Goal: Information Seeking & Learning: Check status

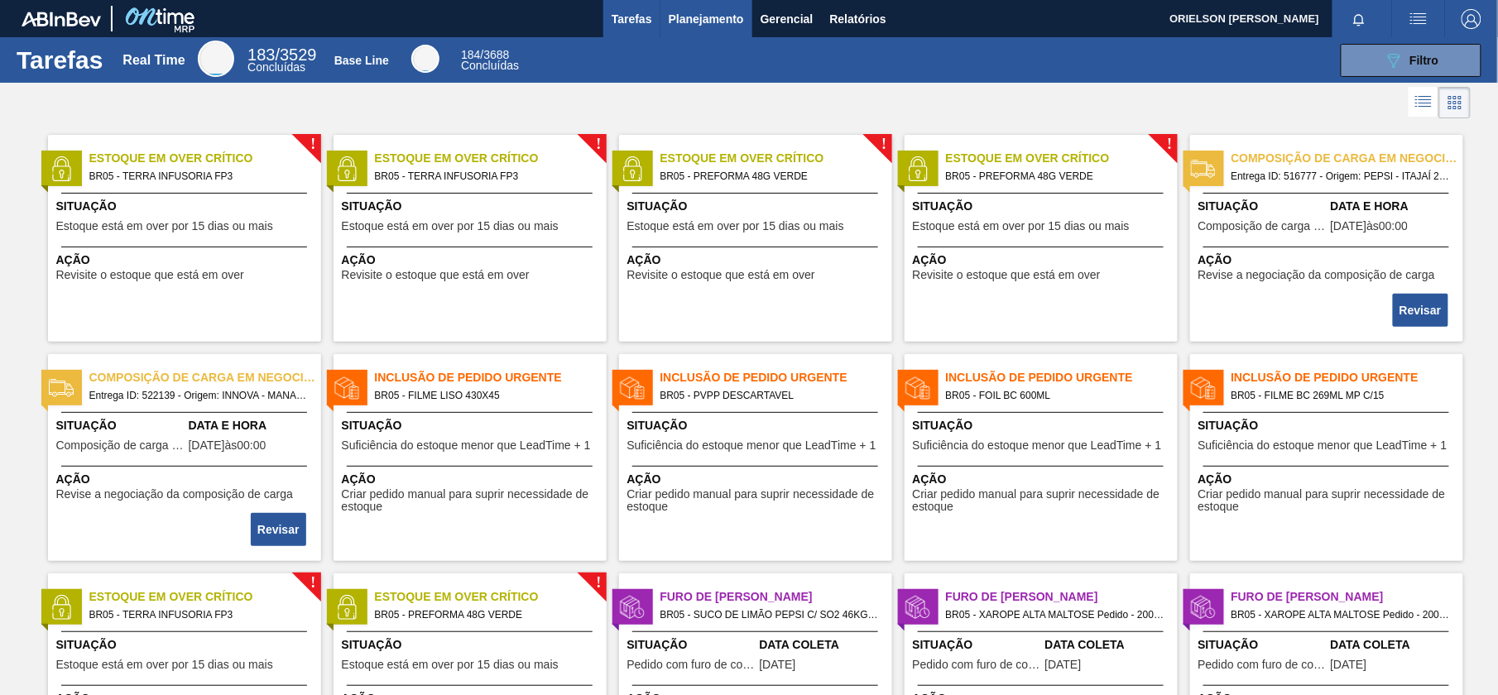
click at [689, 25] on span "Planejamento" at bounding box center [706, 19] width 75 height 20
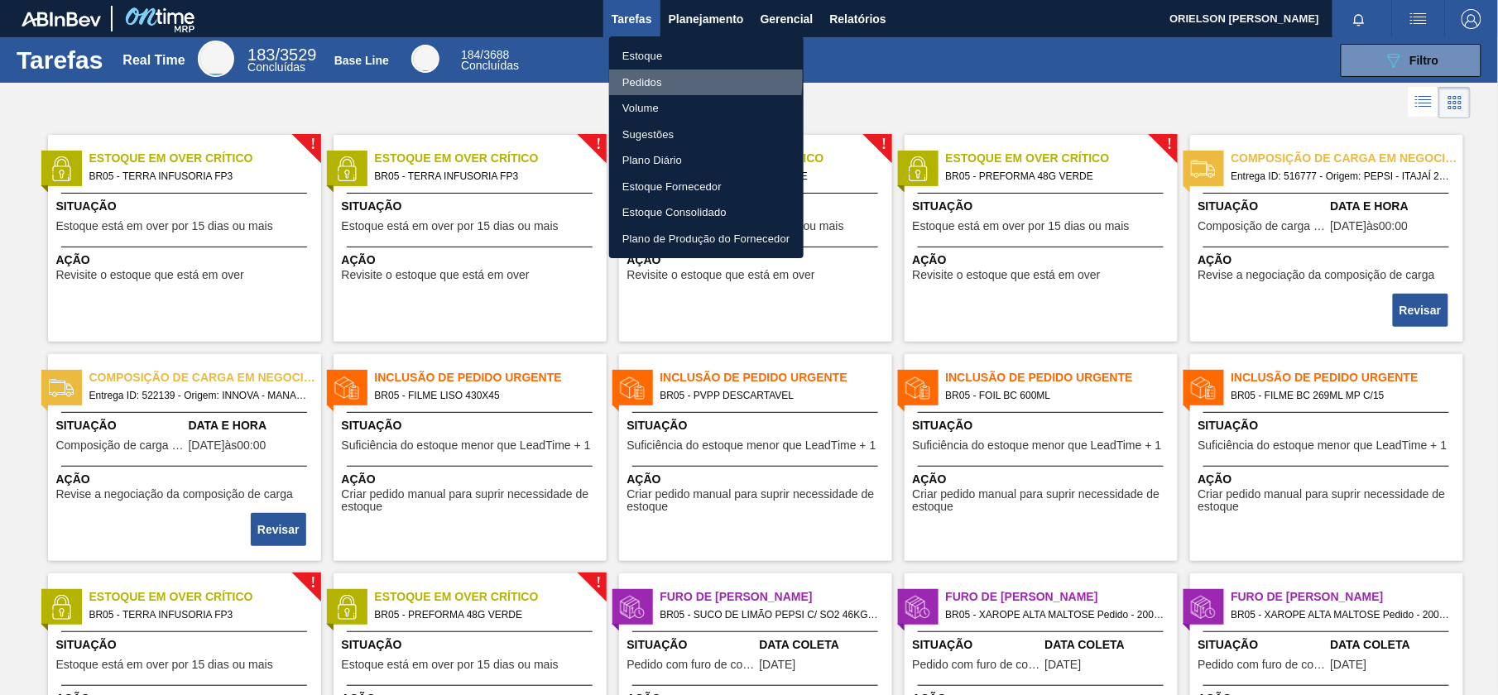
click at [646, 77] on li "Pedidos" at bounding box center [706, 83] width 194 height 26
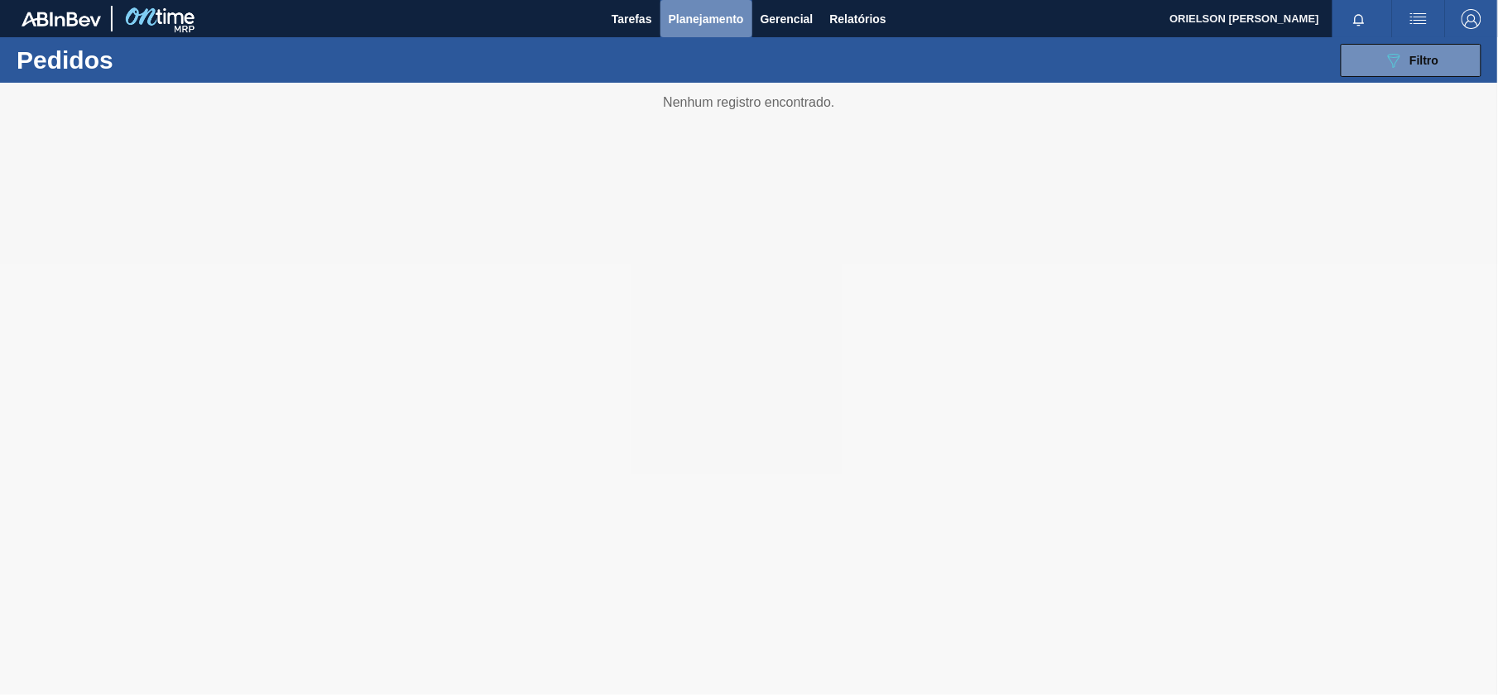
click at [689, 14] on span "Planejamento" at bounding box center [706, 19] width 75 height 20
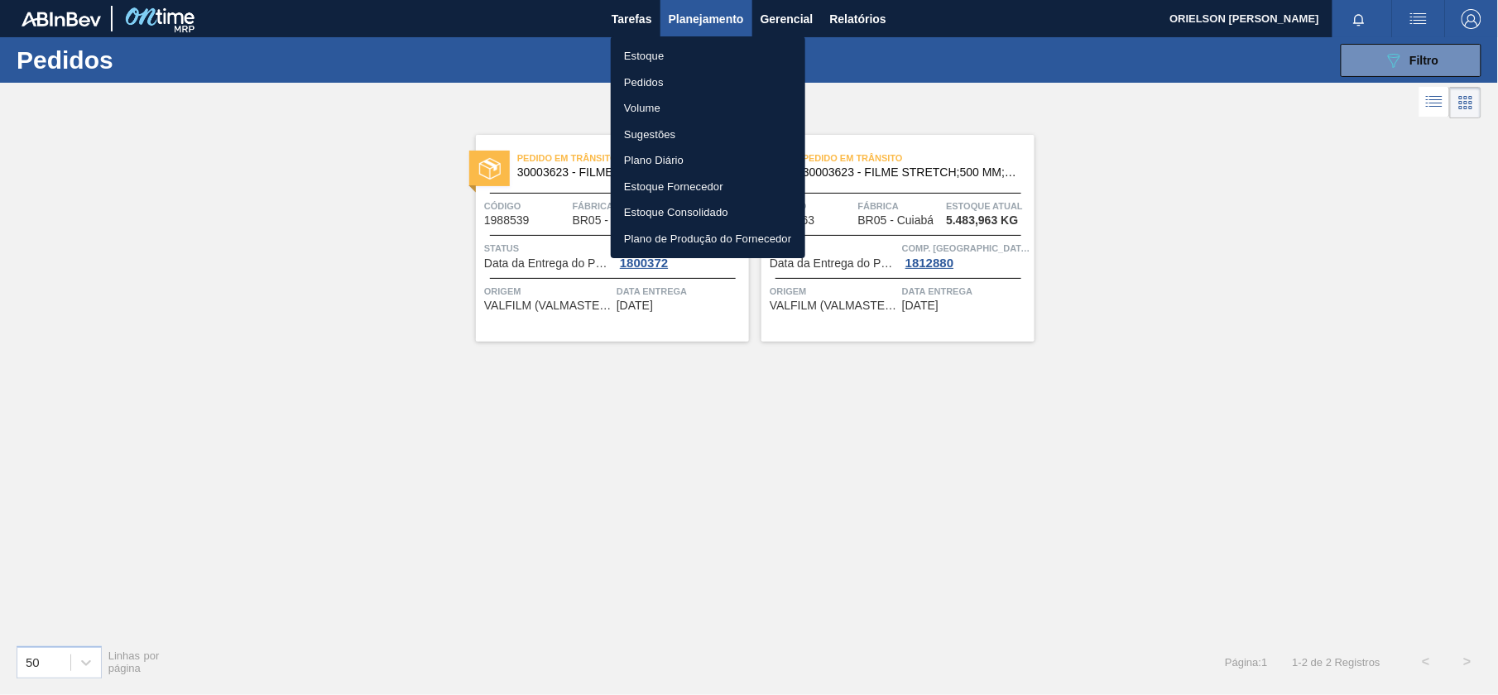
click at [637, 60] on li "Estoque" at bounding box center [708, 56] width 194 height 26
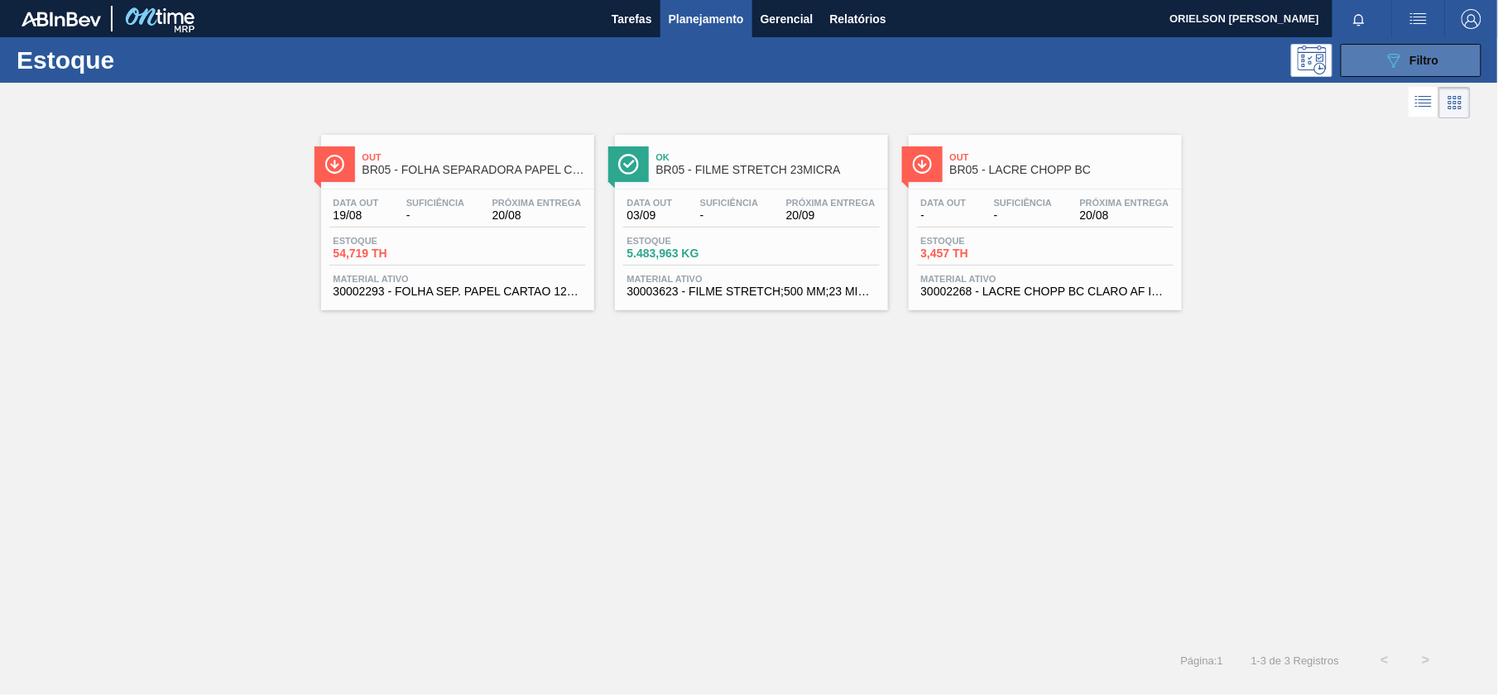
click at [1410, 60] on span "Filtro" at bounding box center [1424, 60] width 29 height 13
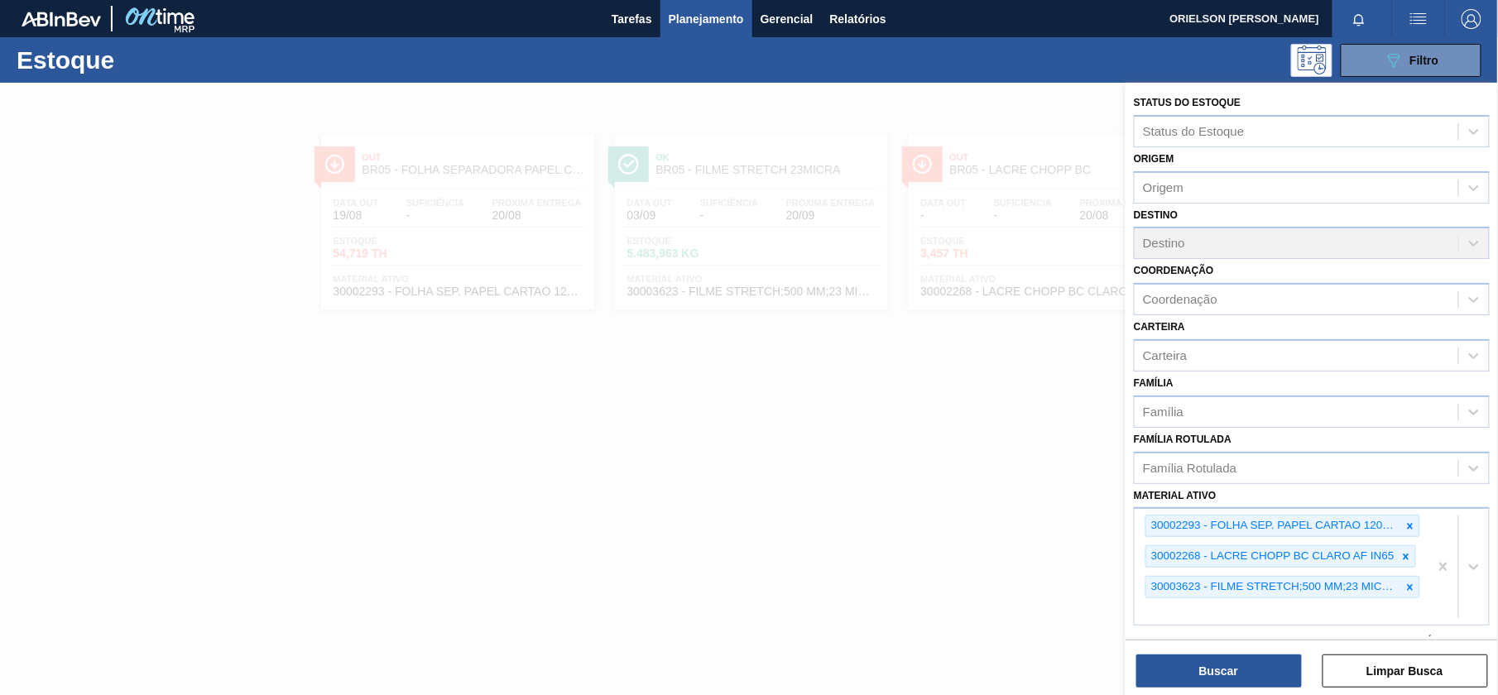
scroll to position [179, 0]
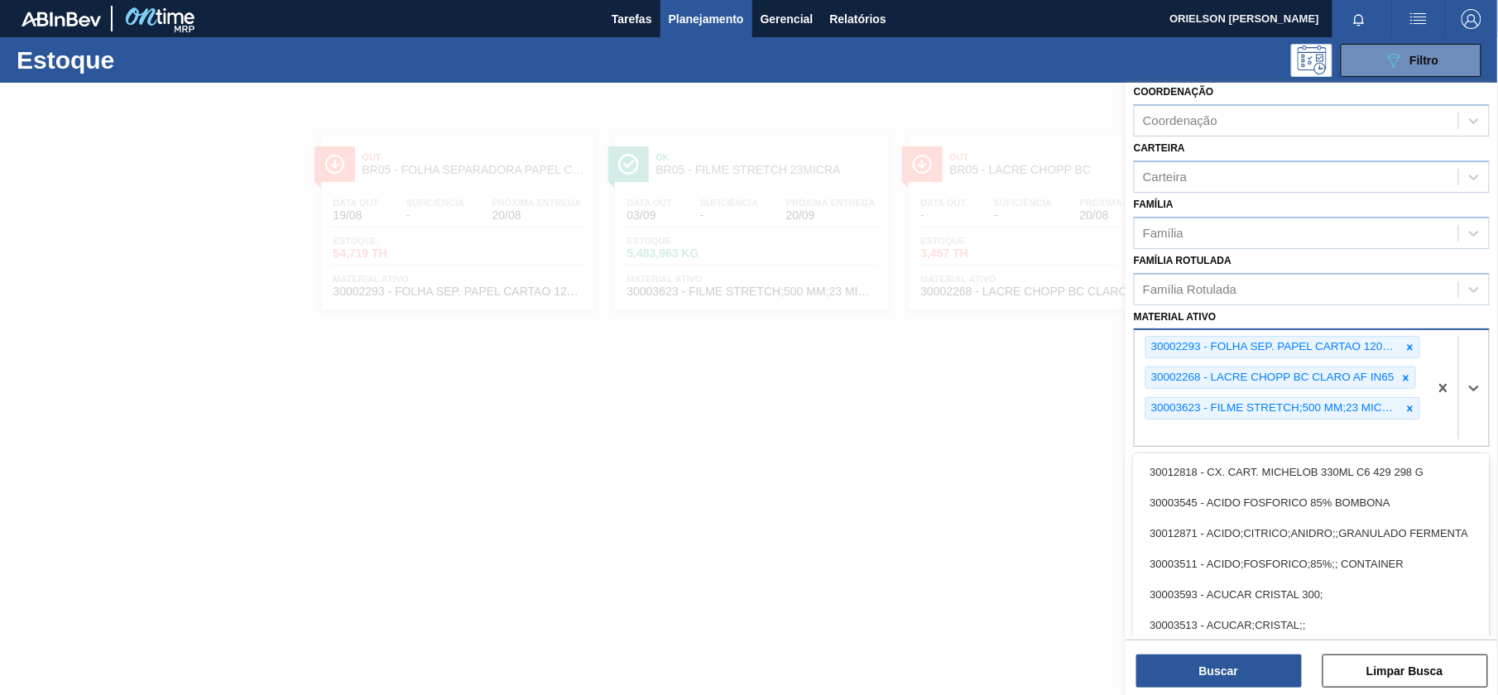
click at [1238, 425] on div "30002293 - FOLHA SEP. PAPEL CARTAO 1200x1000M 350g 30002268 - LACRE CHOPP BC CL…" at bounding box center [1282, 388] width 294 height 116
click at [1215, 437] on div "30002293 - FOLHA SEP. PAPEL CARTAO 1200x1000M 350g 30002268 - LACRE CHOPP BC CL…" at bounding box center [1282, 388] width 294 height 116
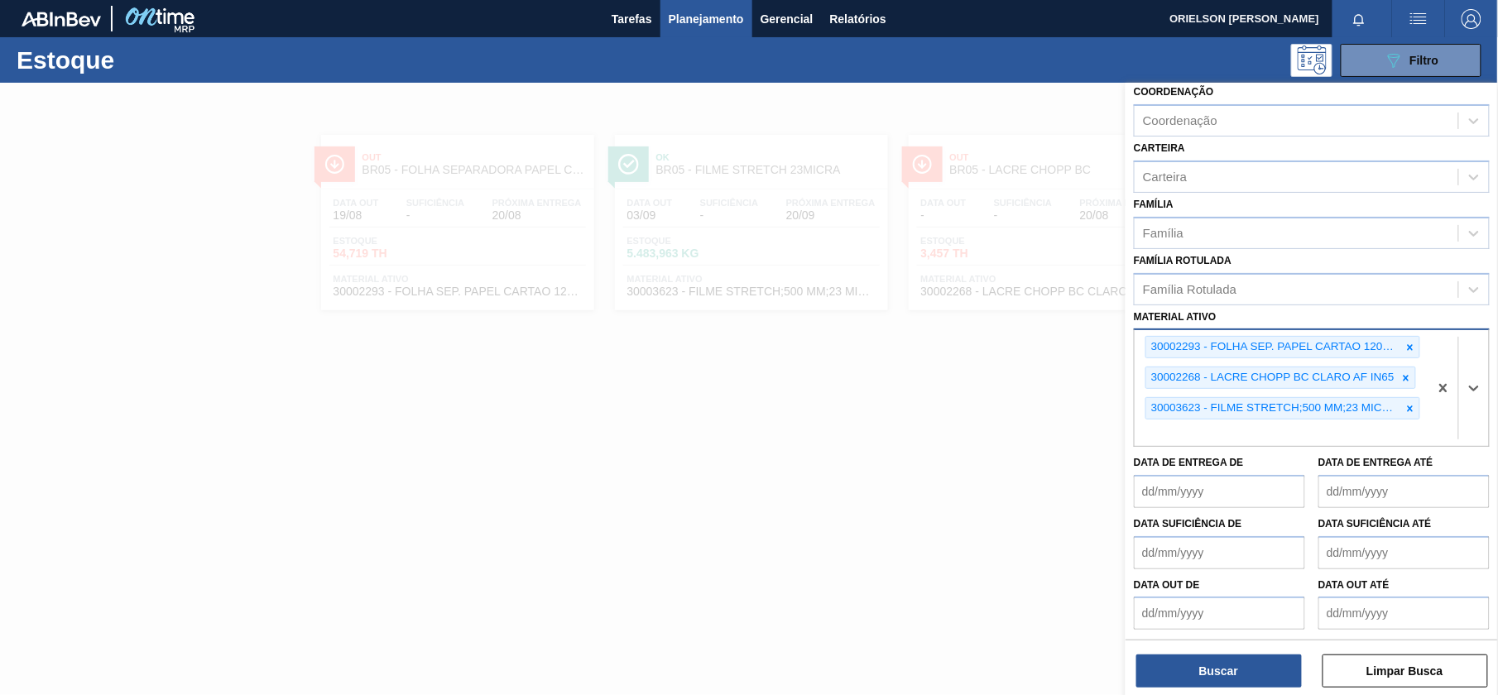
paste ativo "30003188"
type ativo "30003188"
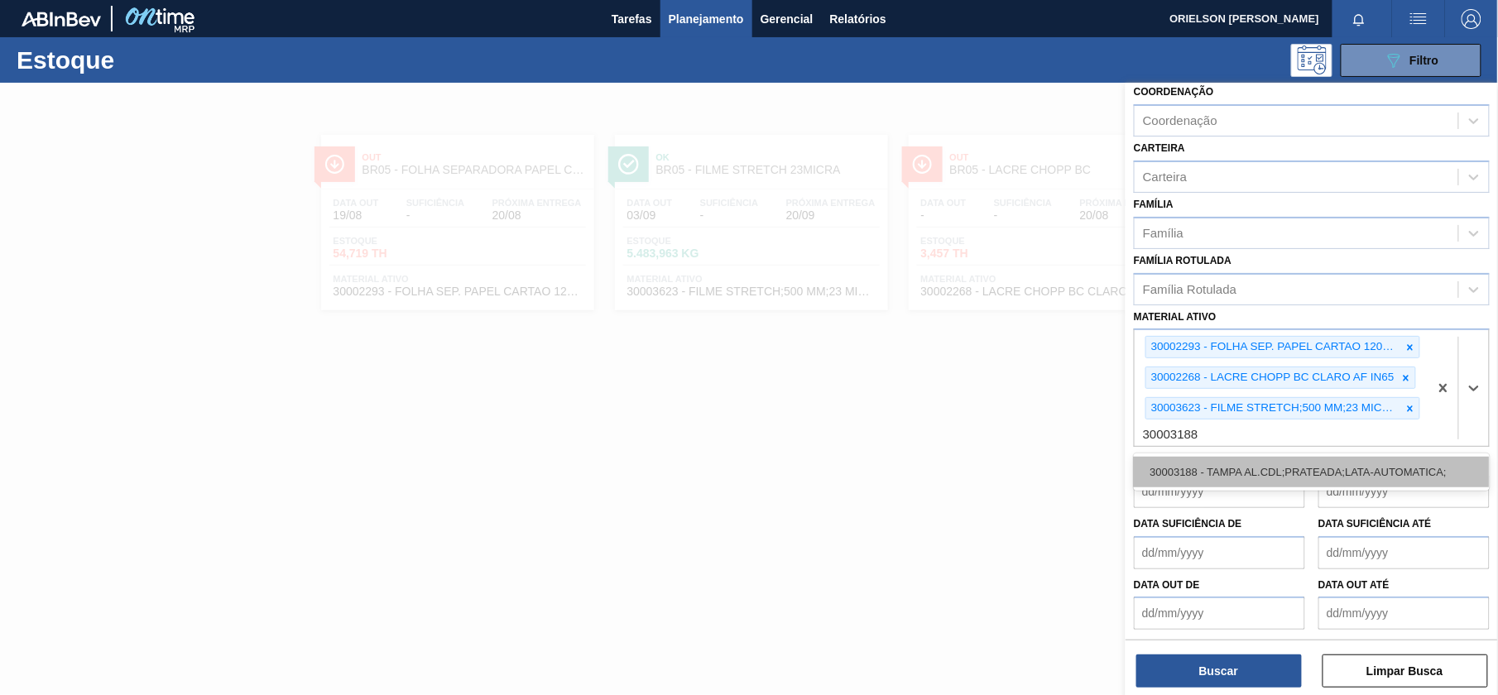
click at [1210, 471] on div "30003188 - TAMPA AL.CDL;PRATEADA;LATA-AUTOMATICA;" at bounding box center [1312, 472] width 356 height 31
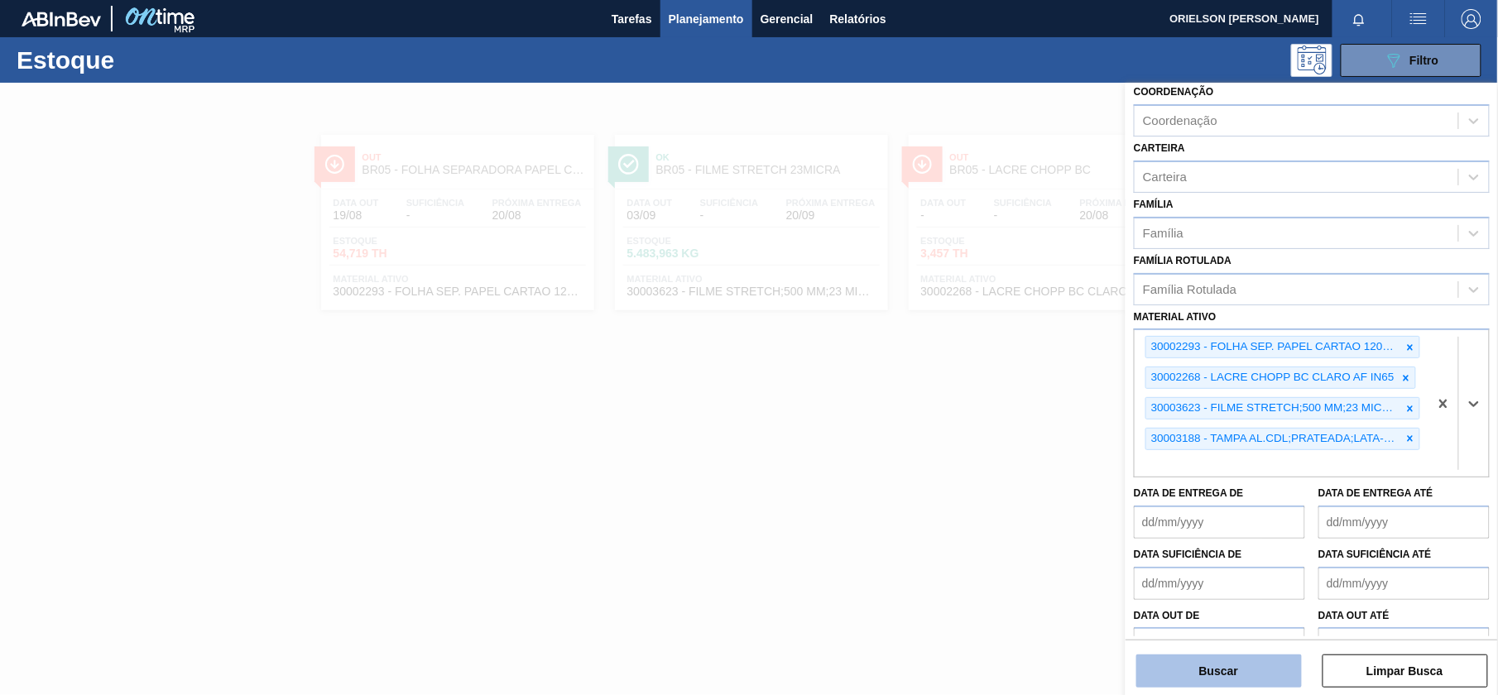
click at [1226, 660] on button "Buscar" at bounding box center [1219, 671] width 166 height 33
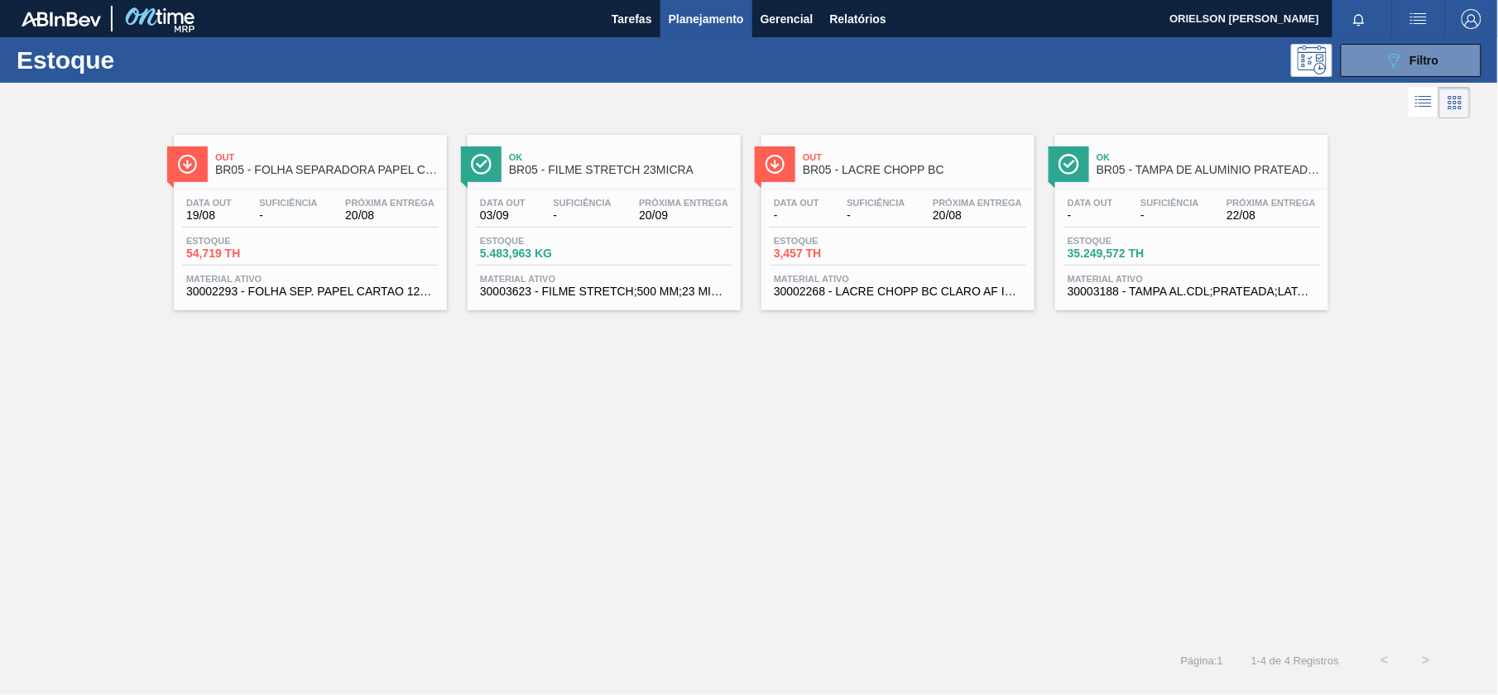
click at [1157, 217] on span "-" at bounding box center [1169, 215] width 58 height 12
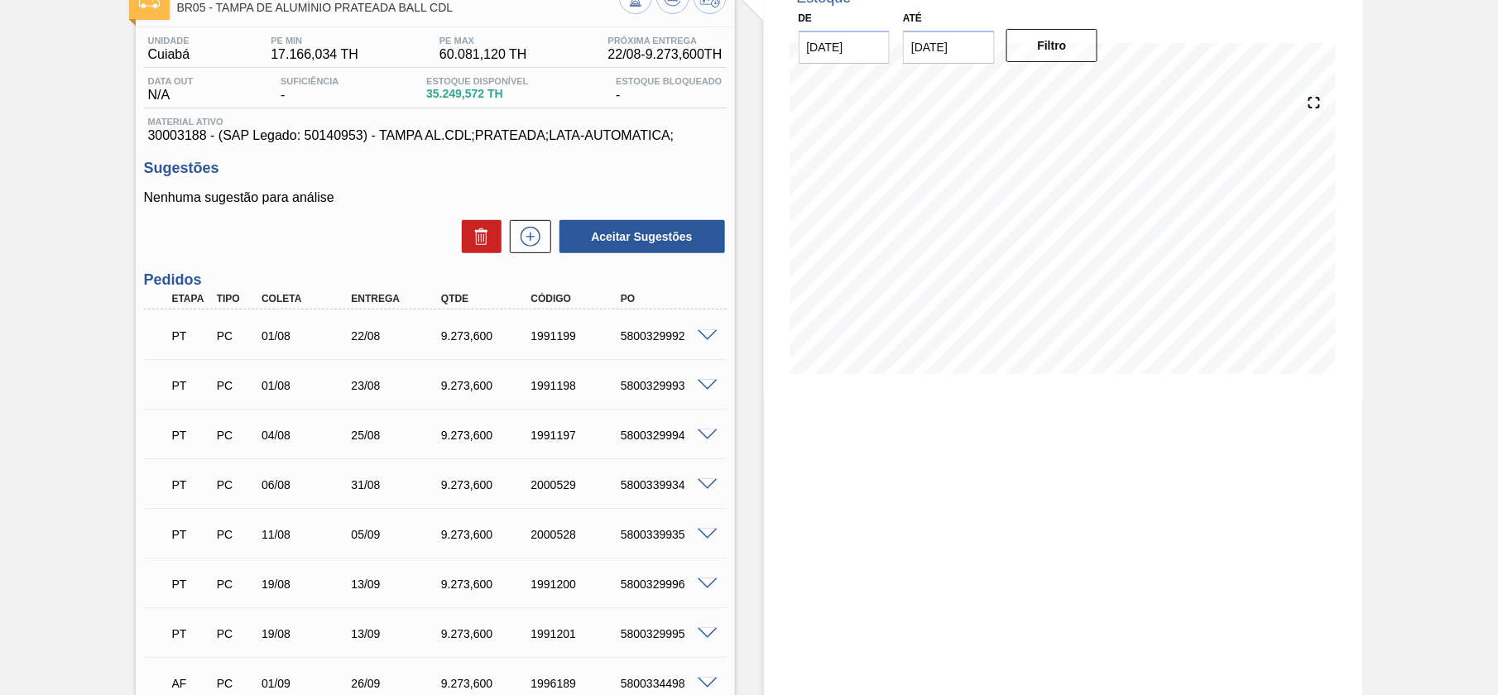
scroll to position [220, 0]
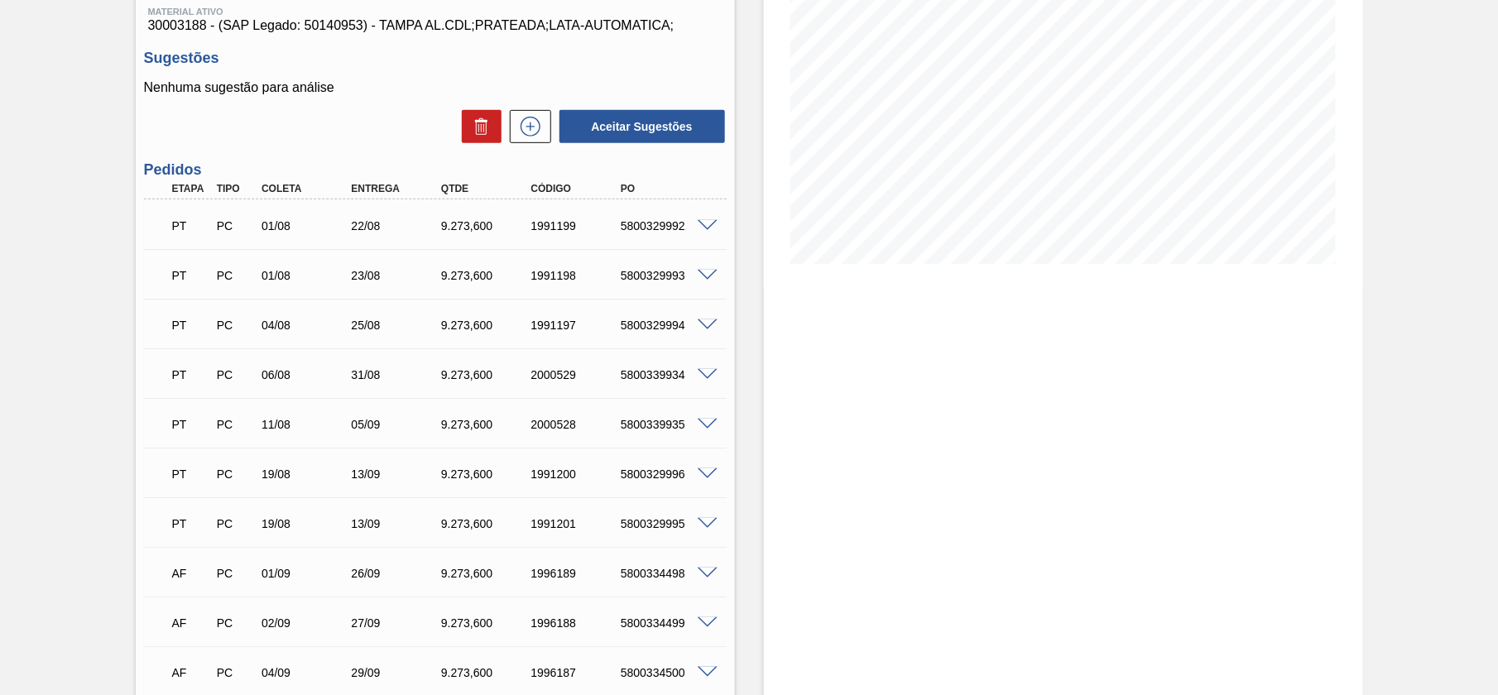
click at [700, 524] on span at bounding box center [708, 524] width 20 height 12
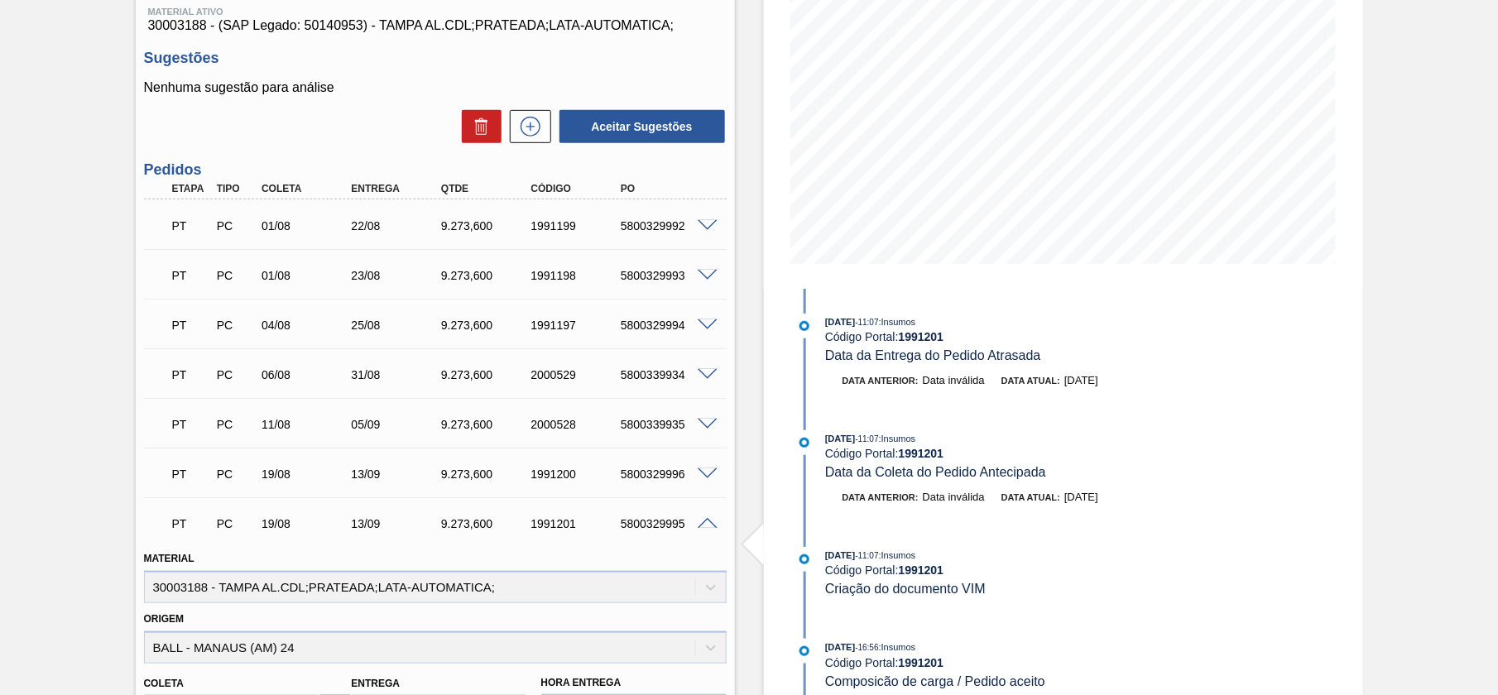
click at [707, 480] on div "5800329996" at bounding box center [667, 474] width 100 height 13
click at [706, 470] on span at bounding box center [708, 474] width 20 height 12
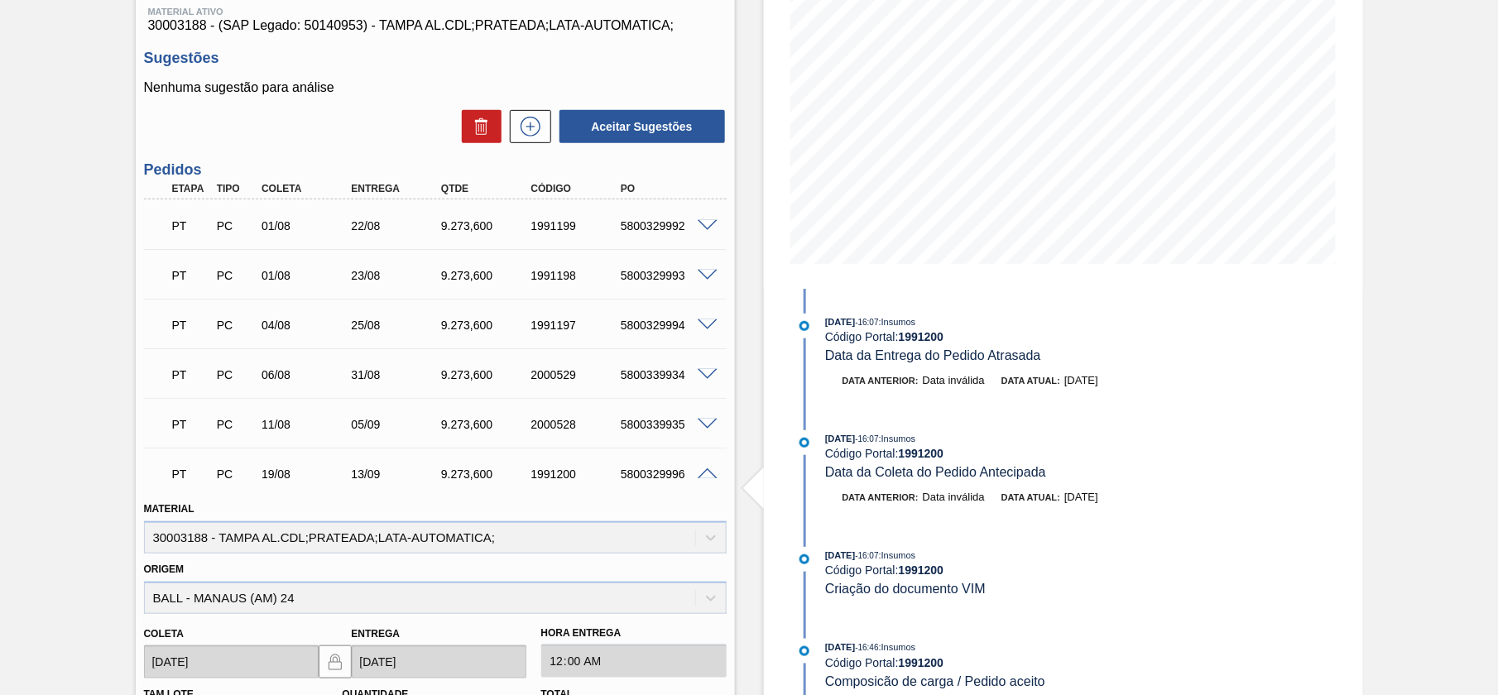
click at [703, 421] on span at bounding box center [708, 425] width 20 height 12
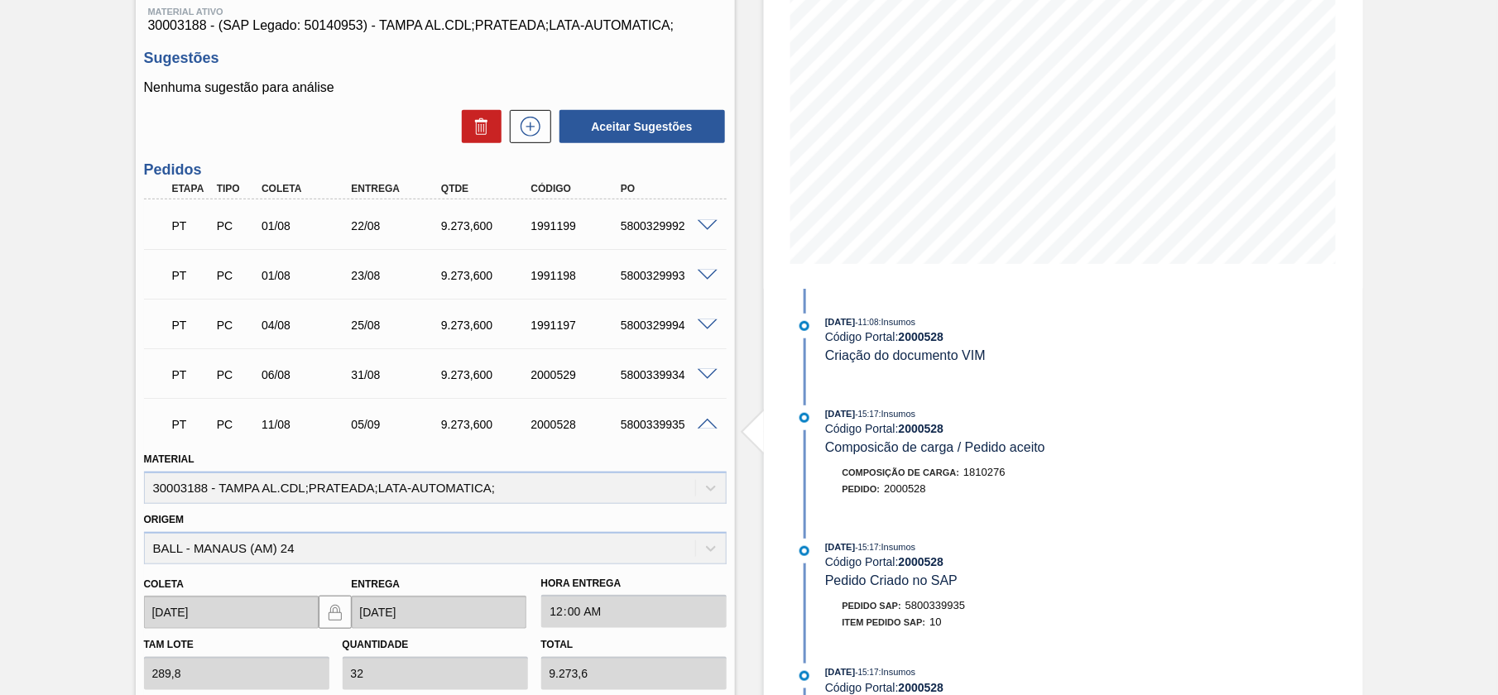
click at [703, 421] on span at bounding box center [708, 425] width 20 height 12
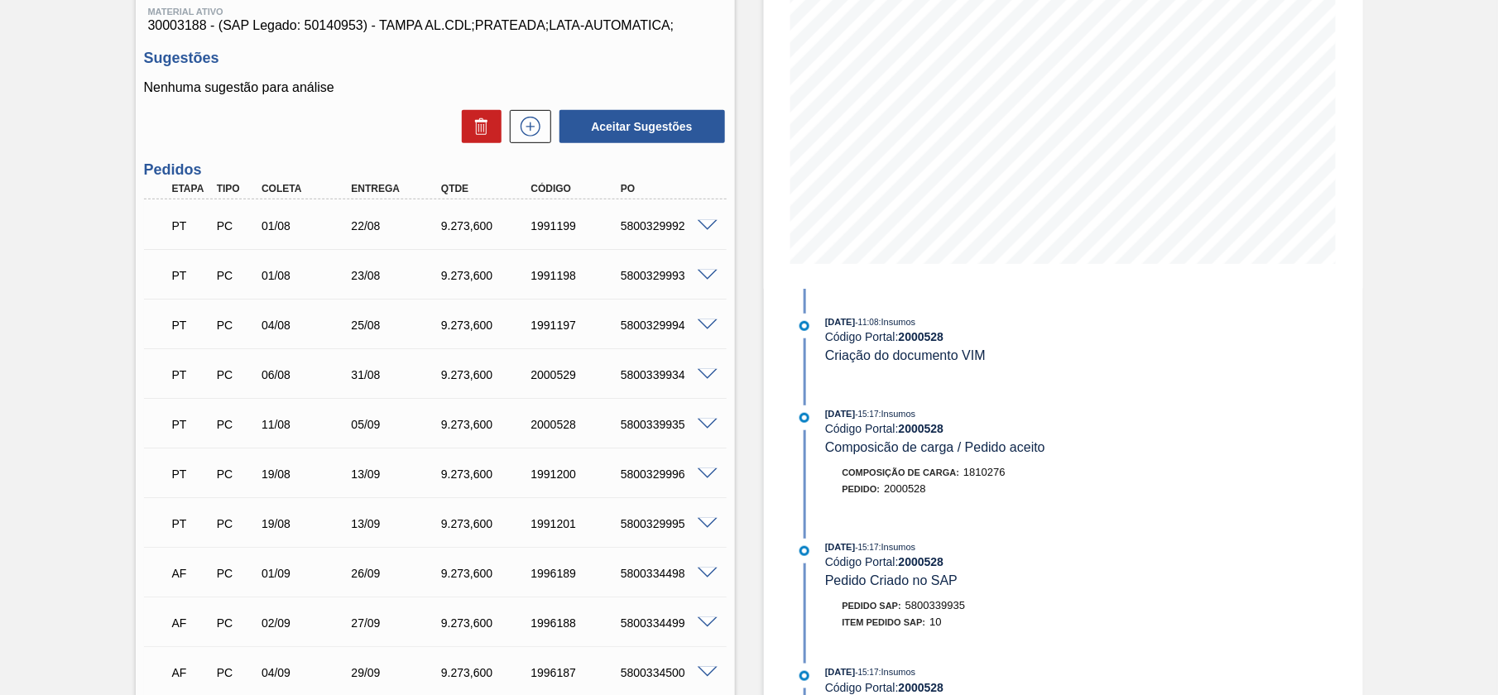
click at [695, 464] on div "PT PC 19/08 13/09 9.273,600 1991200 5800329996" at bounding box center [430, 472] width 539 height 33
click at [697, 481] on div "PT PC 19/08 13/09 9.273,600 1991200 5800329996" at bounding box center [430, 472] width 539 height 33
click at [700, 478] on span at bounding box center [708, 474] width 20 height 12
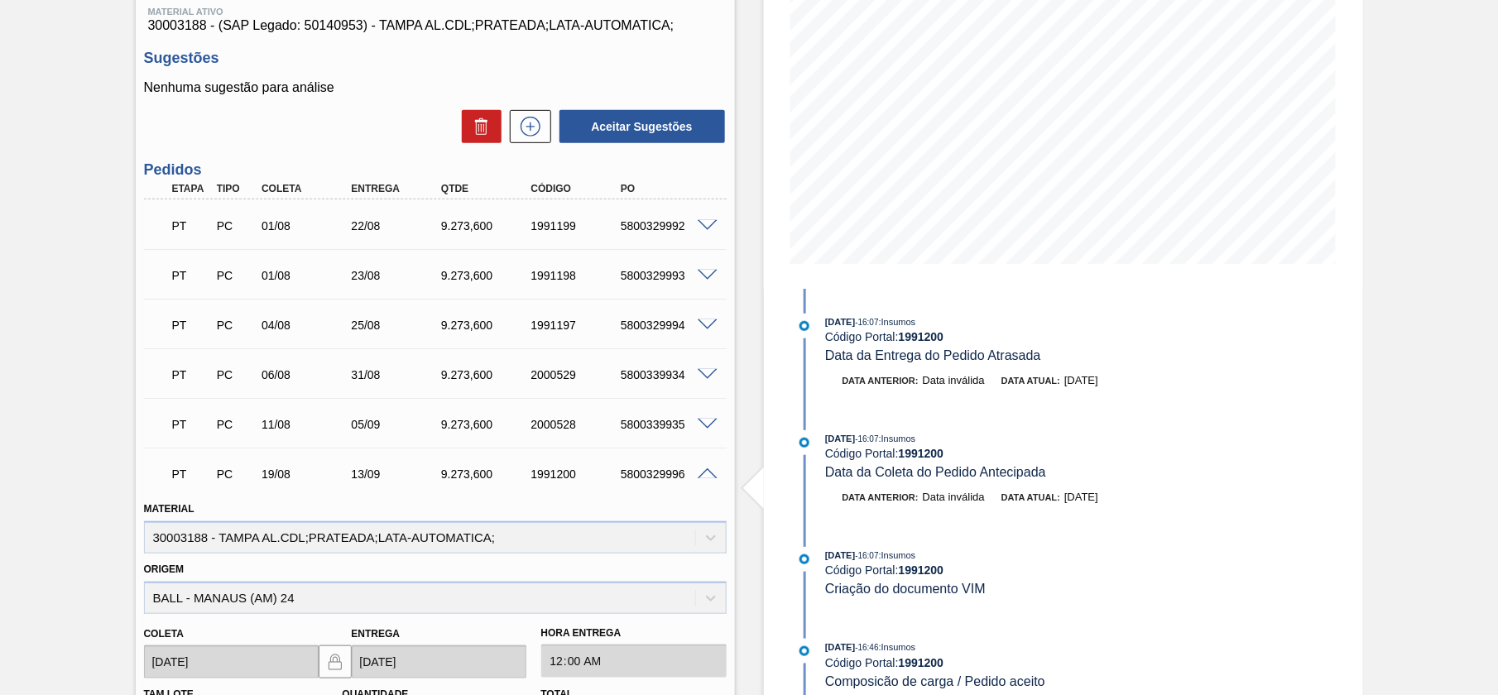
click at [707, 477] on span at bounding box center [708, 474] width 20 height 12
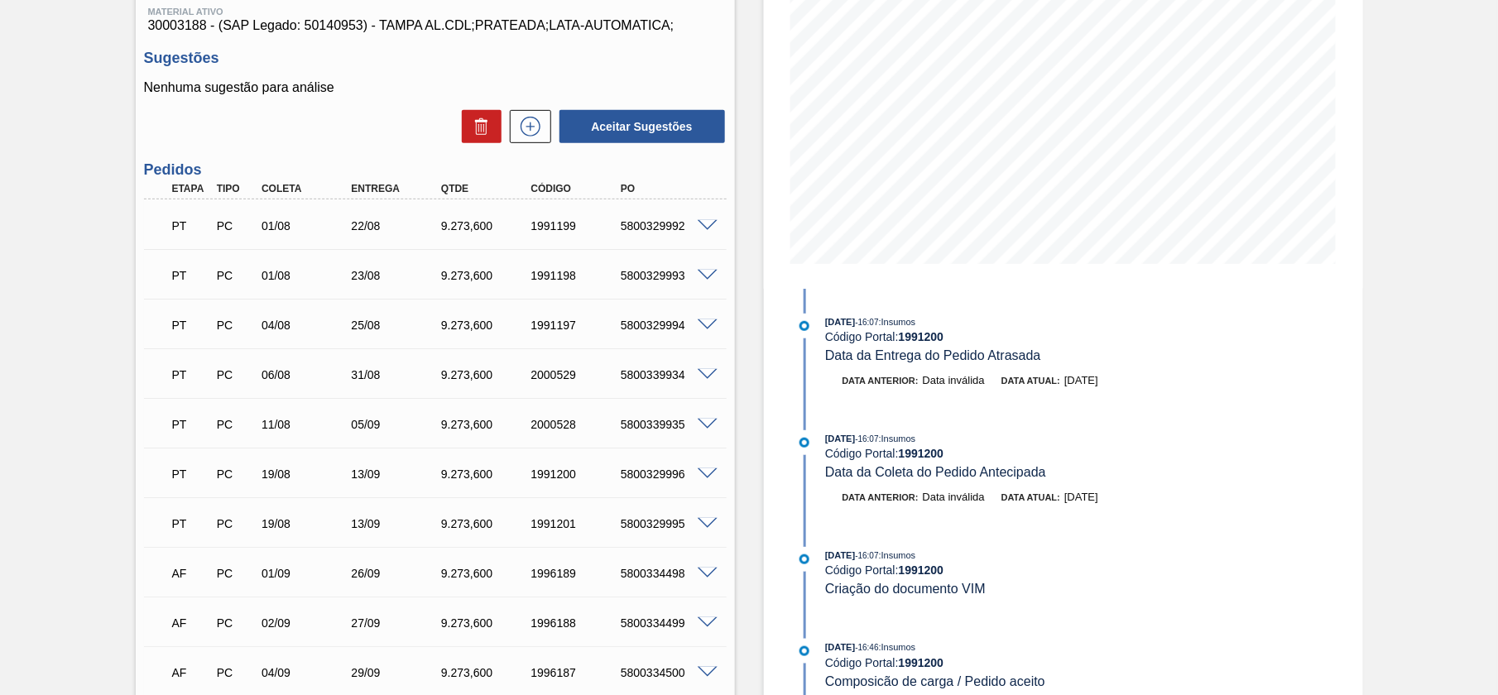
click at [707, 477] on span at bounding box center [708, 474] width 20 height 12
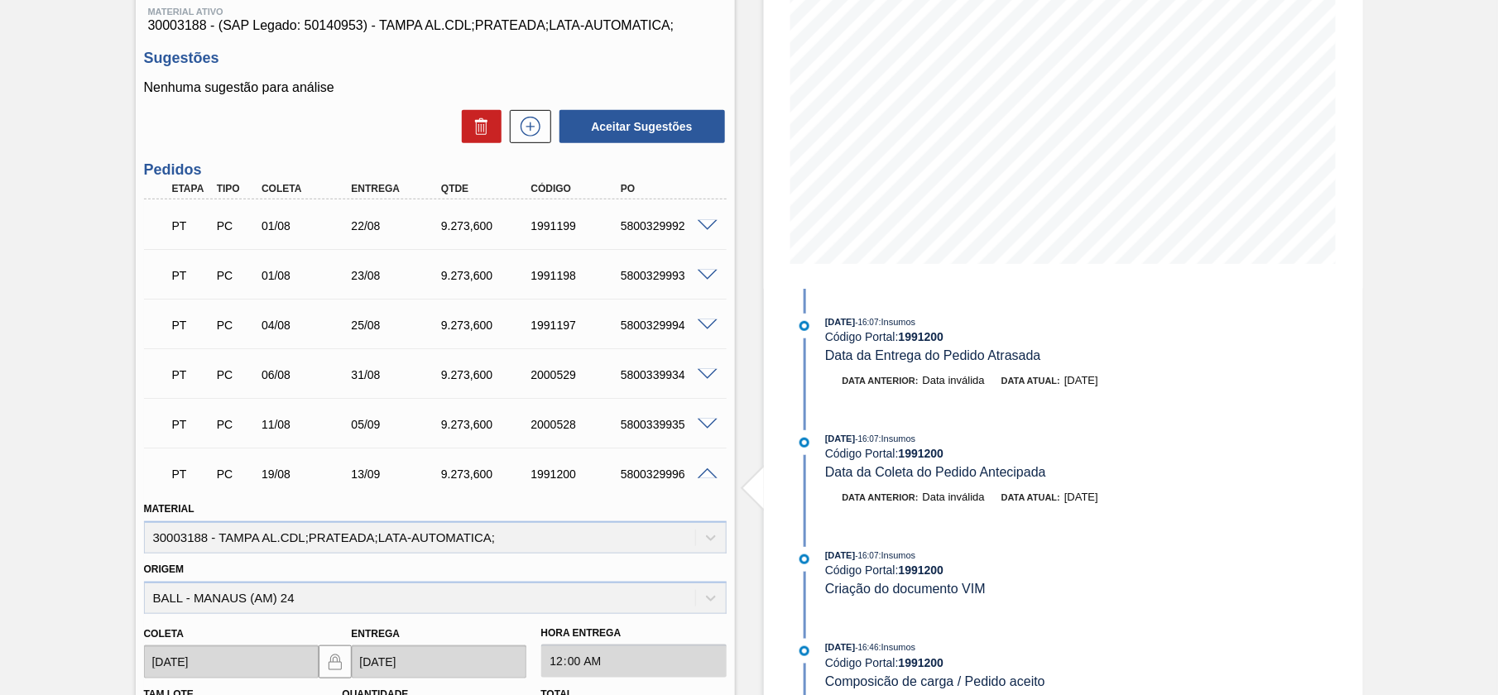
click at [707, 477] on span at bounding box center [708, 474] width 20 height 12
